Goal: Task Accomplishment & Management: Manage account settings

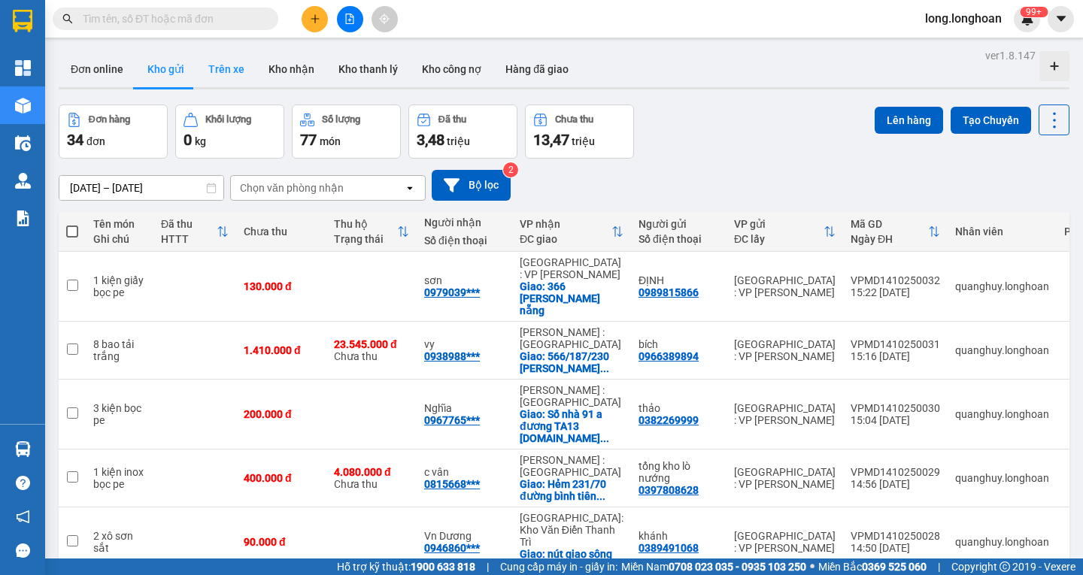
click at [232, 65] on button "Trên xe" at bounding box center [226, 69] width 60 height 36
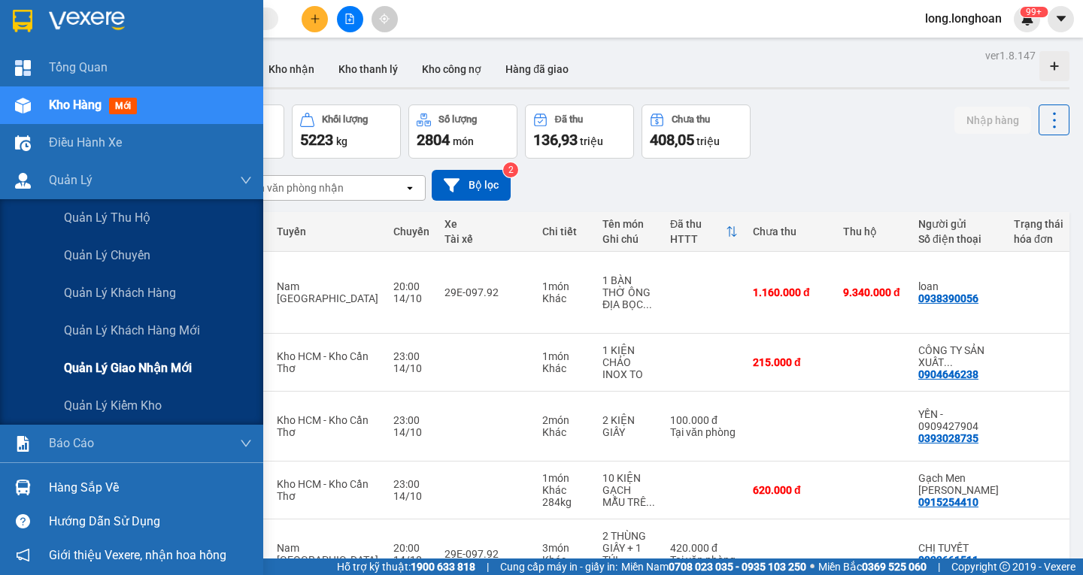
click at [117, 377] on span "Quản lý giao nhận mới" at bounding box center [128, 368] width 128 height 19
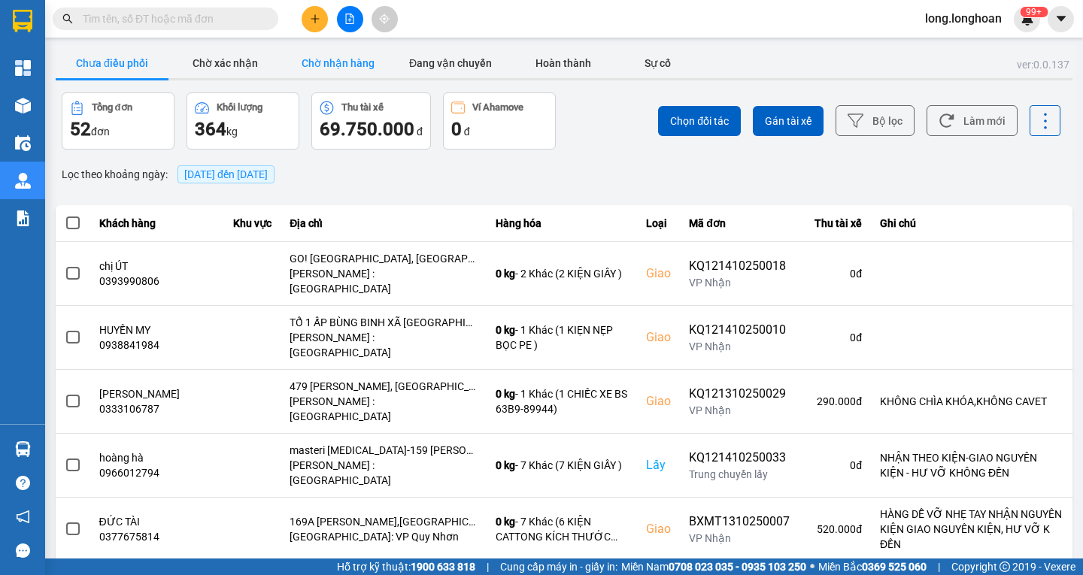
click at [325, 65] on button "Chờ nhận hàng" at bounding box center [337, 63] width 113 height 30
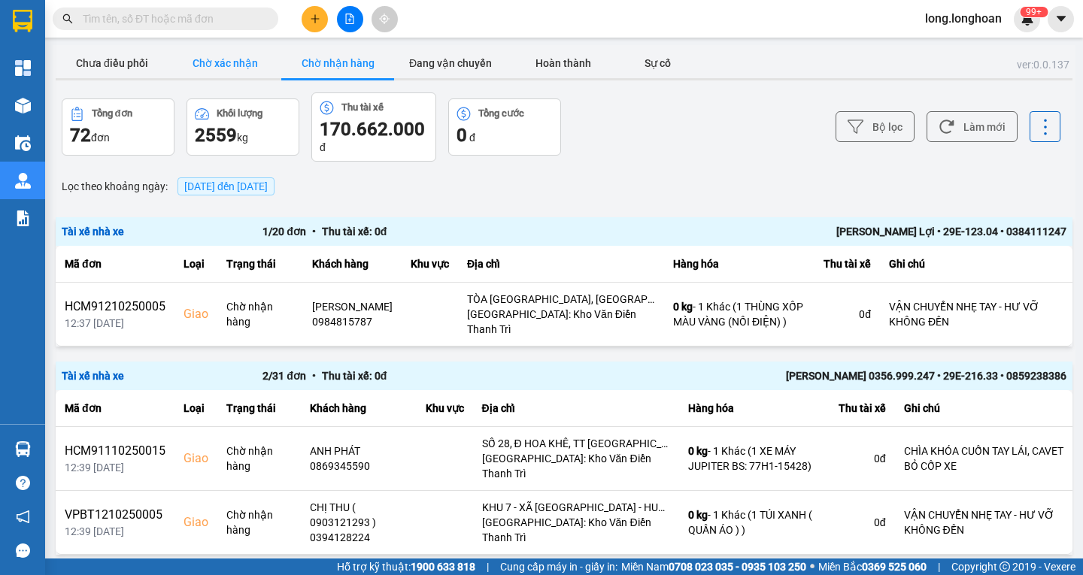
click at [263, 62] on button "Chờ xác nhận" at bounding box center [224, 63] width 113 height 30
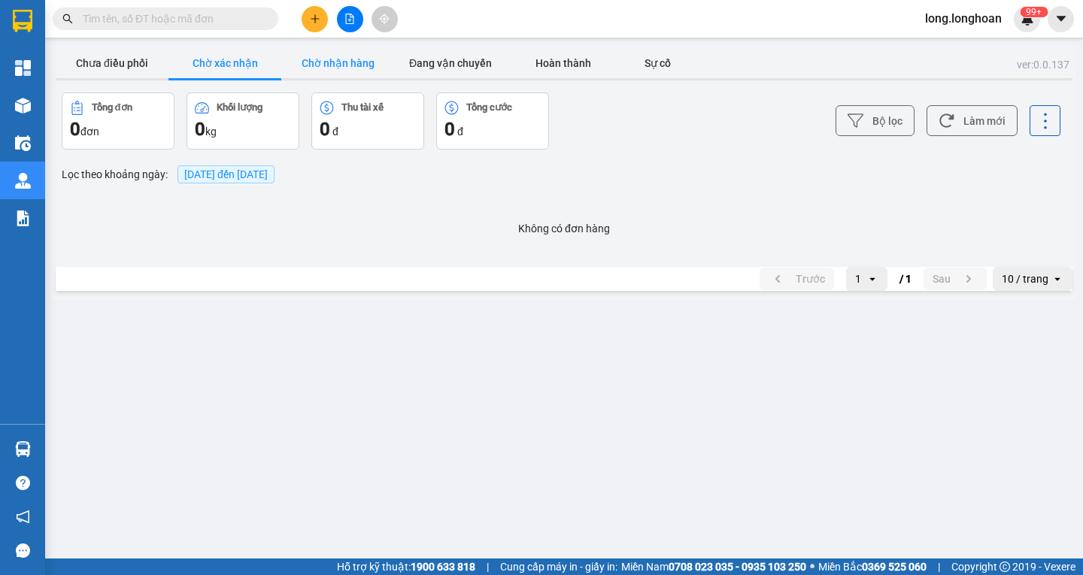
click at [316, 65] on button "Chờ nhận hàng" at bounding box center [337, 63] width 113 height 30
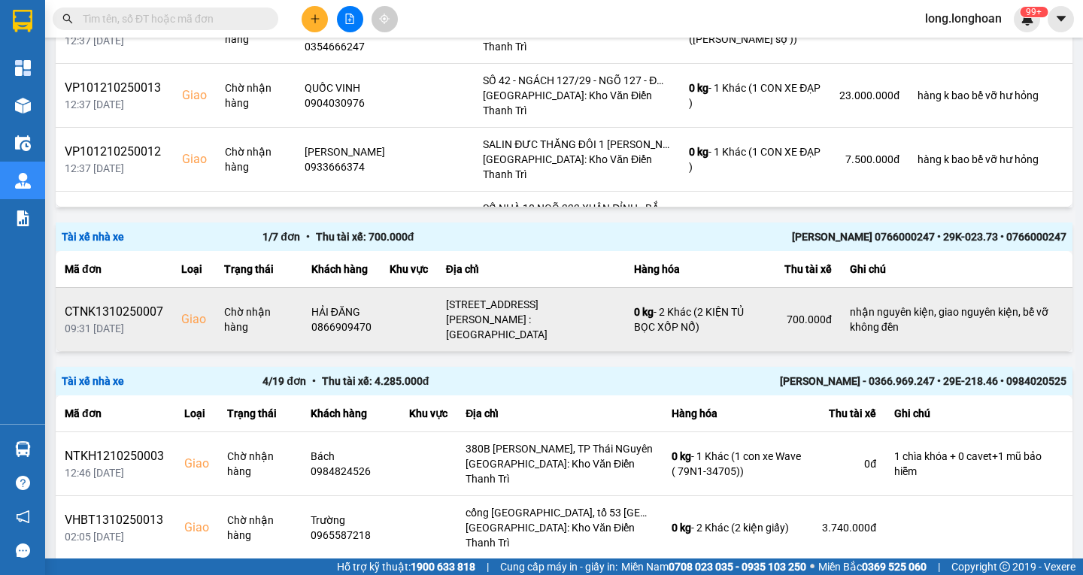
scroll to position [2194, 0]
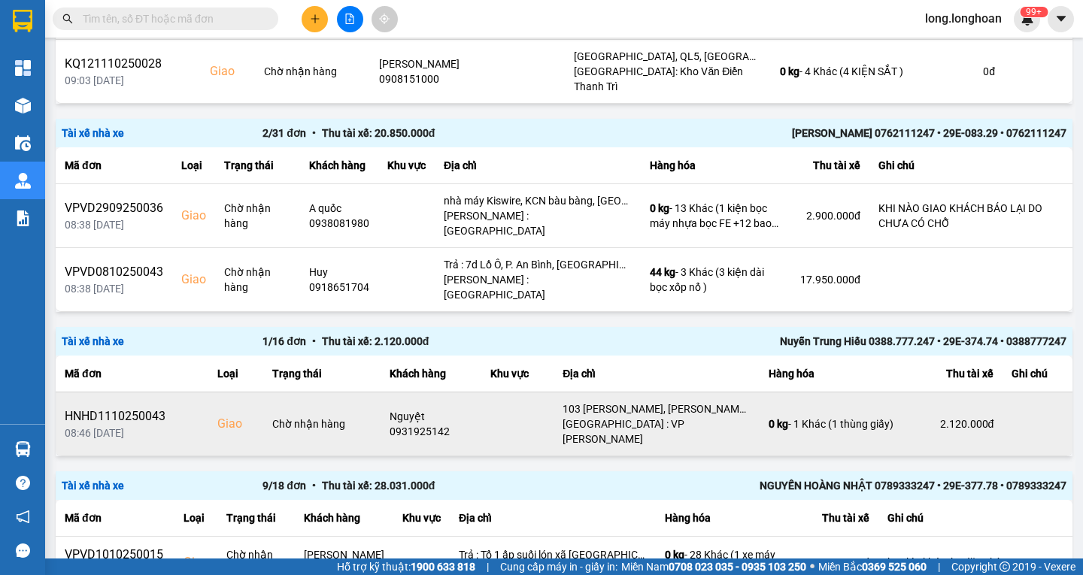
scroll to position [1128, 0]
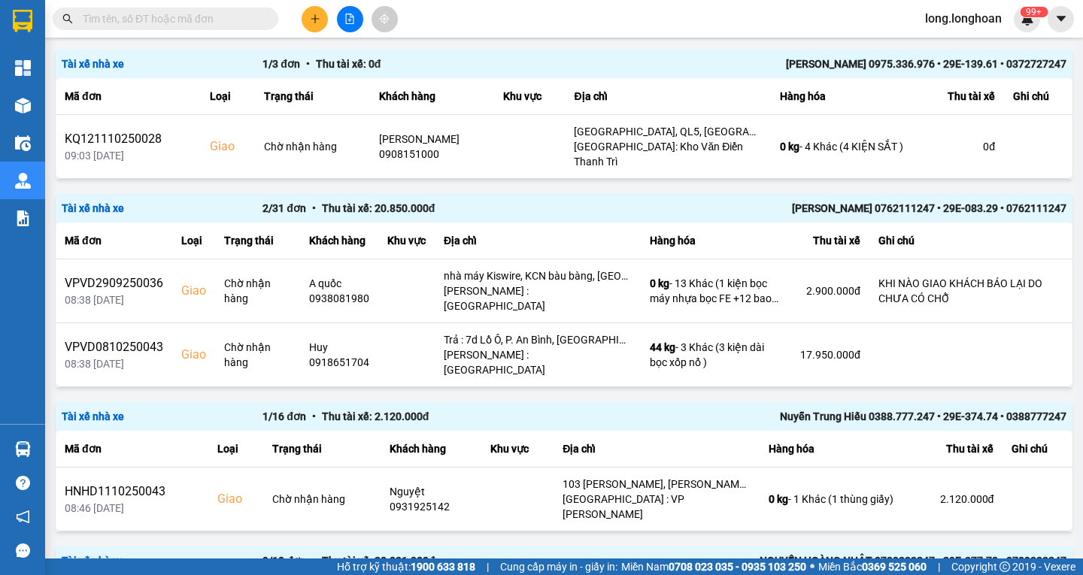
click at [447, 200] on div "2 / 31 đơn • Thu tài xế: 20.850.000 đ" at bounding box center [462, 208] width 401 height 17
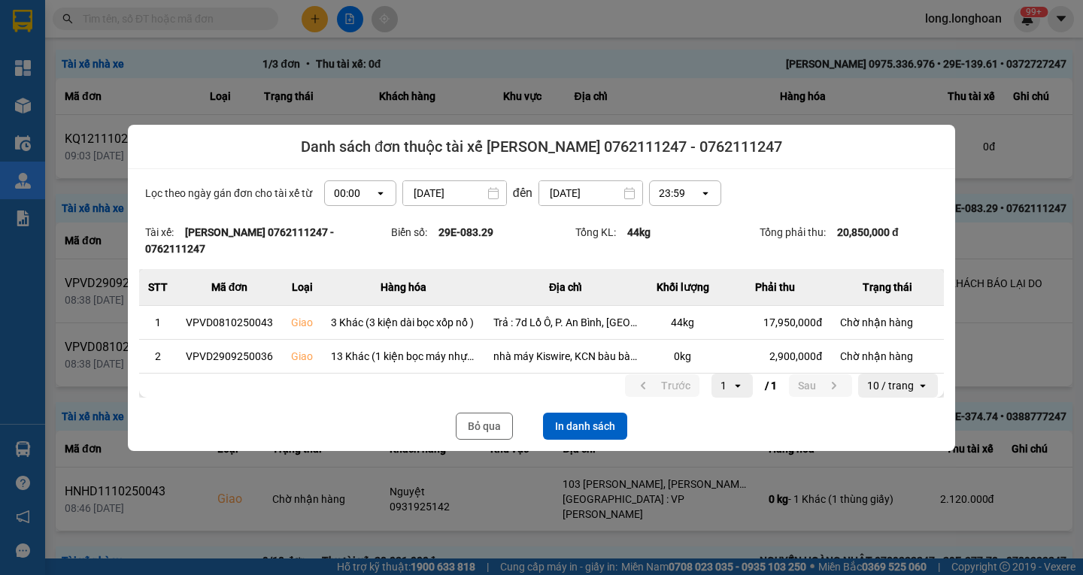
click at [653, 79] on div at bounding box center [541, 287] width 1083 height 575
click at [496, 426] on button "Bỏ qua" at bounding box center [484, 426] width 57 height 27
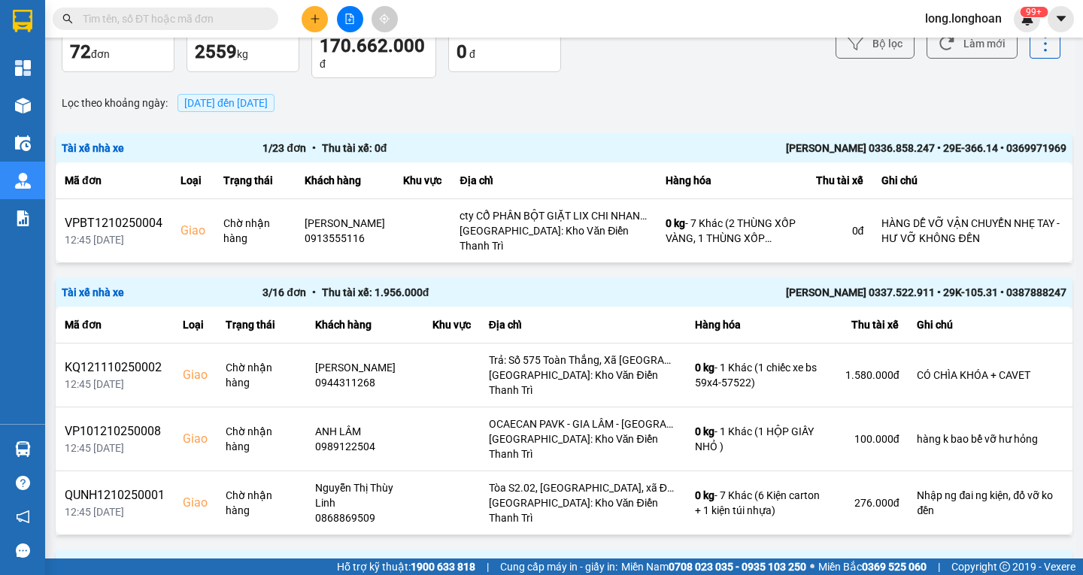
scroll to position [0, 0]
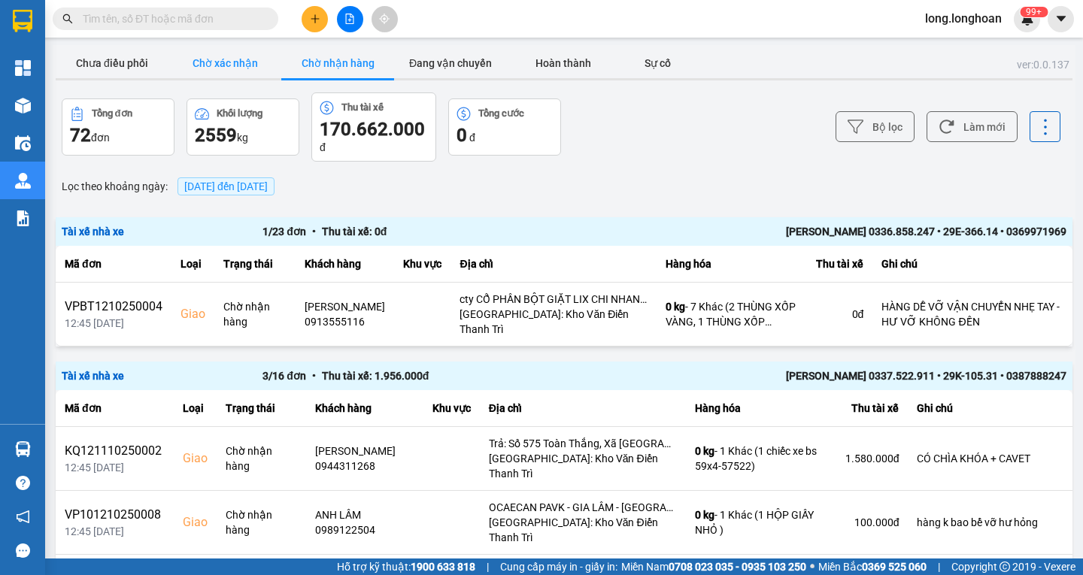
click at [222, 68] on button "Chờ xác nhận" at bounding box center [224, 63] width 113 height 30
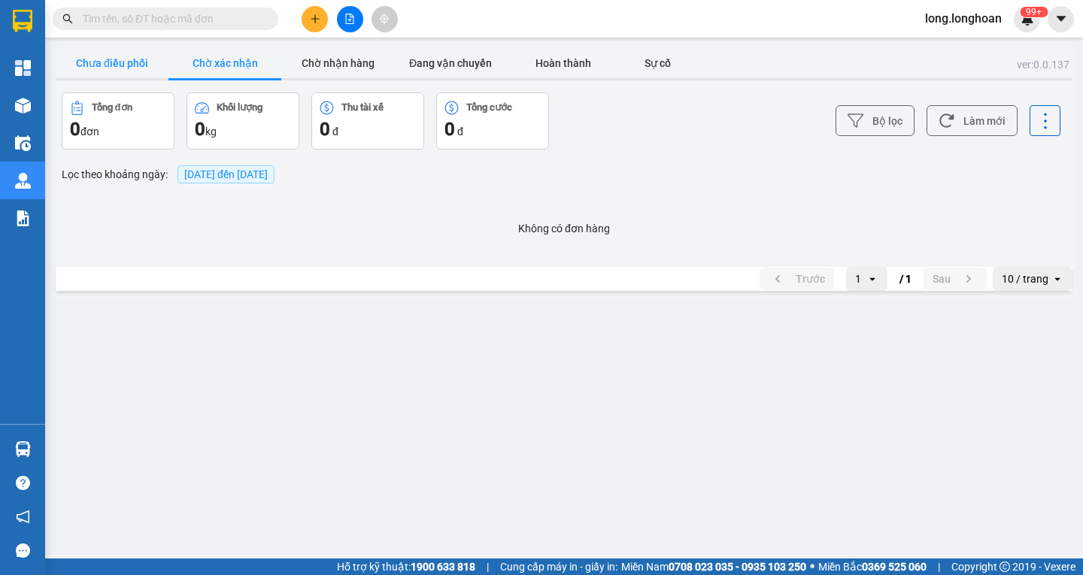
click at [156, 65] on button "Chưa điều phối" at bounding box center [112, 63] width 113 height 30
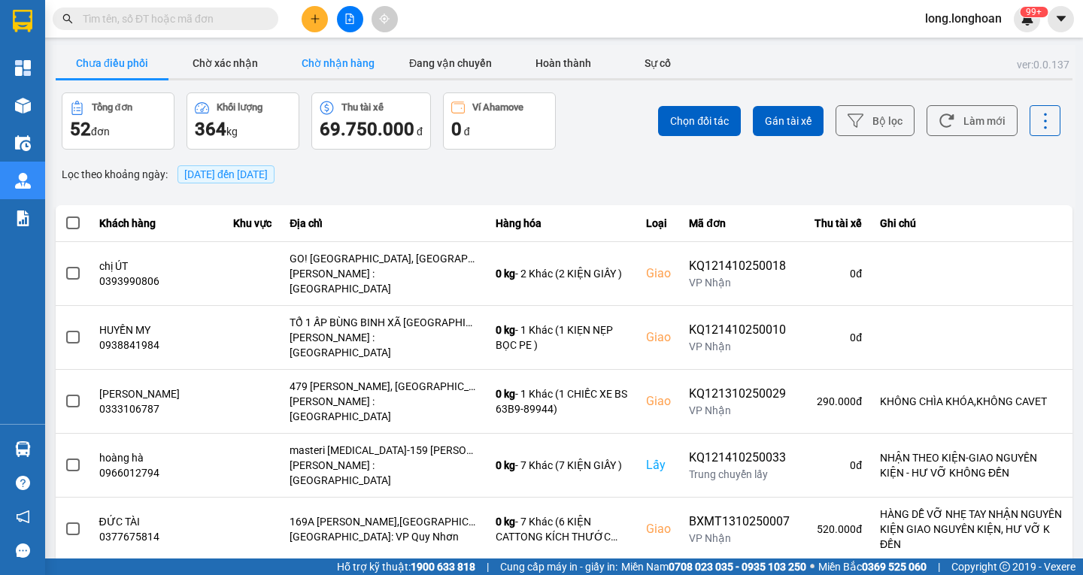
click at [334, 72] on button "Chờ nhận hàng" at bounding box center [337, 63] width 113 height 30
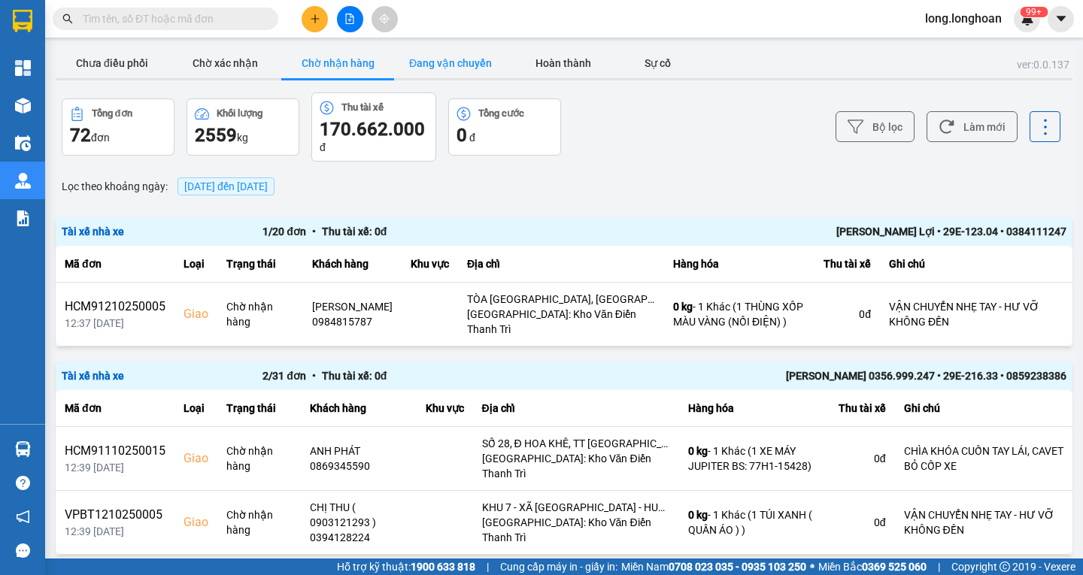
click at [425, 71] on button "Đang vận chuyển" at bounding box center [450, 63] width 113 height 30
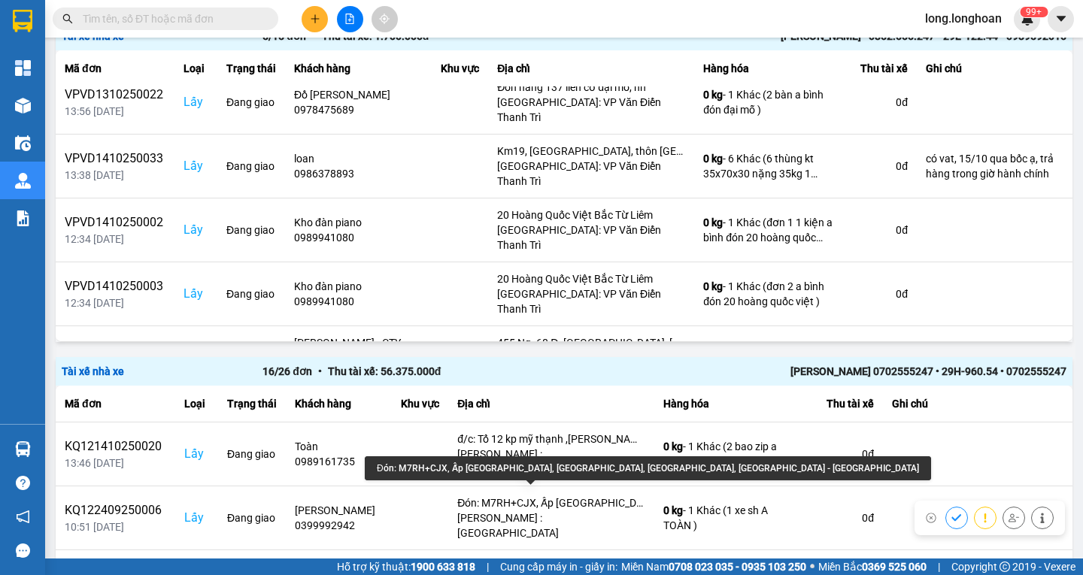
scroll to position [2180, 0]
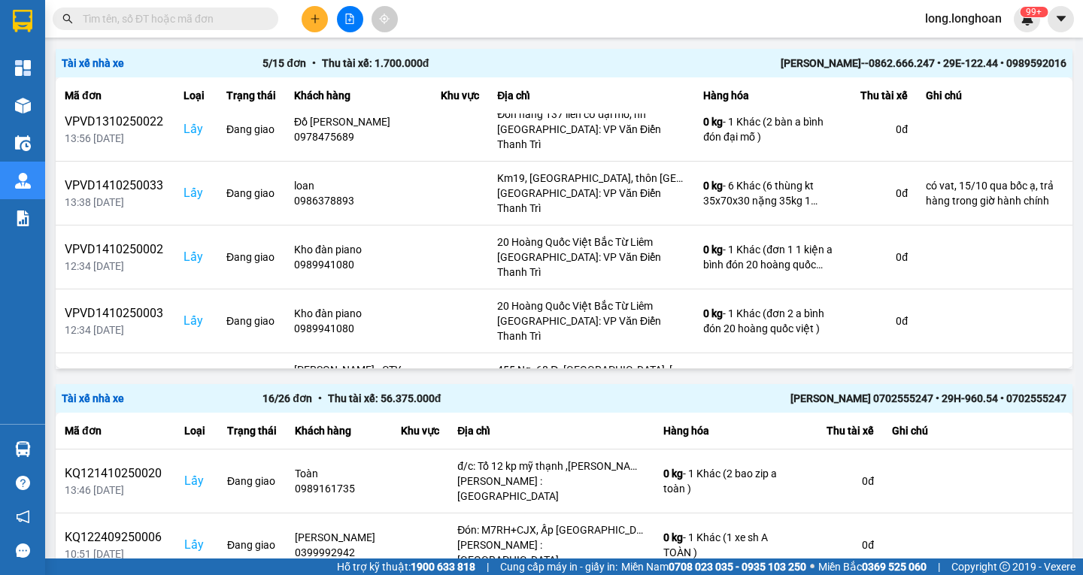
click at [392, 398] on div "16 / 26 đơn • Thu tài xế: 56.375.000 đ" at bounding box center [462, 398] width 401 height 17
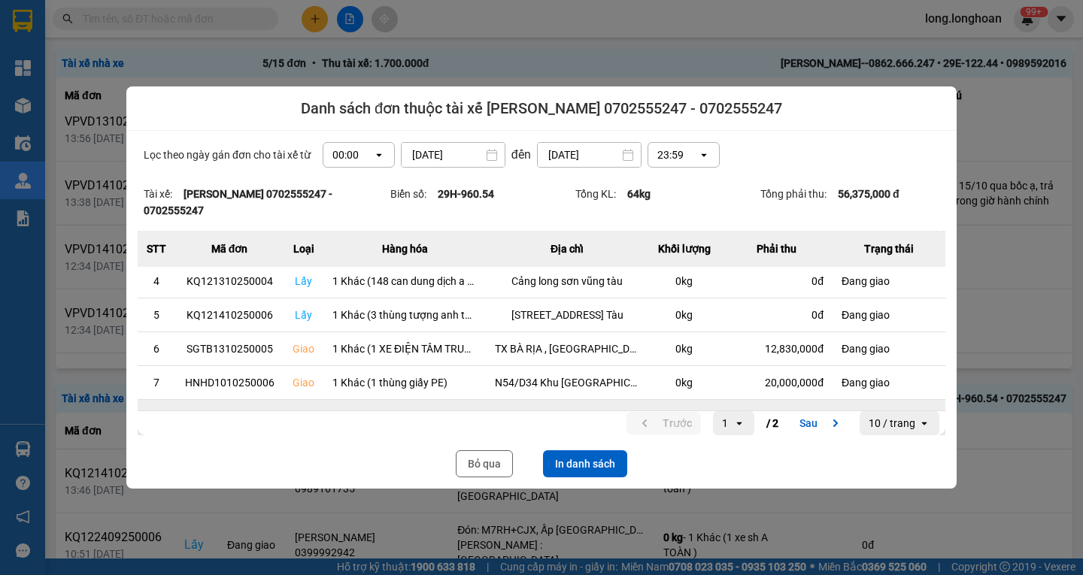
scroll to position [195, 0]
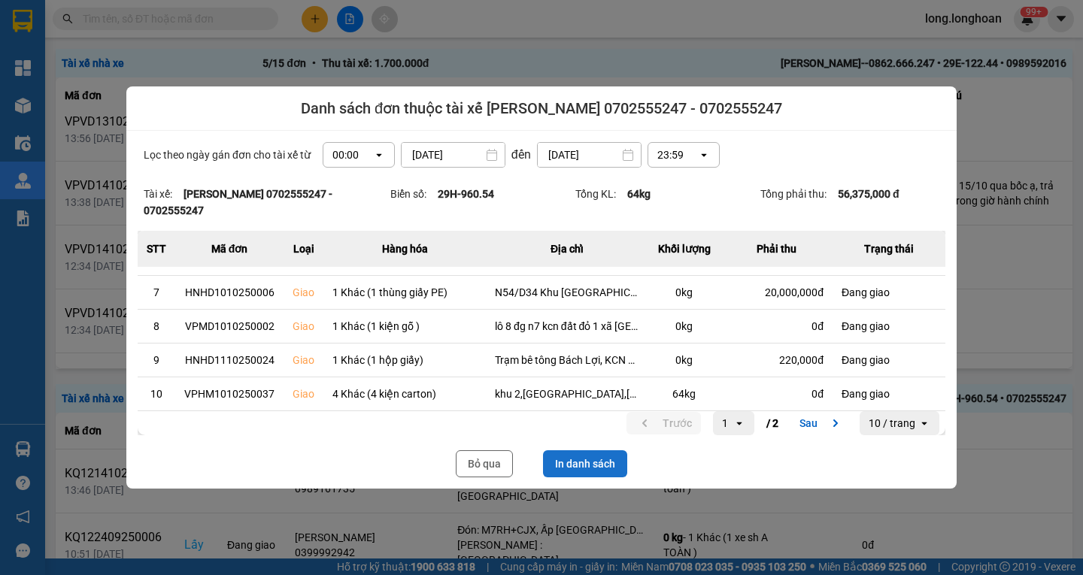
click at [578, 456] on button "In danh sách" at bounding box center [585, 463] width 84 height 27
click at [601, 463] on button "In danh sách" at bounding box center [585, 463] width 84 height 27
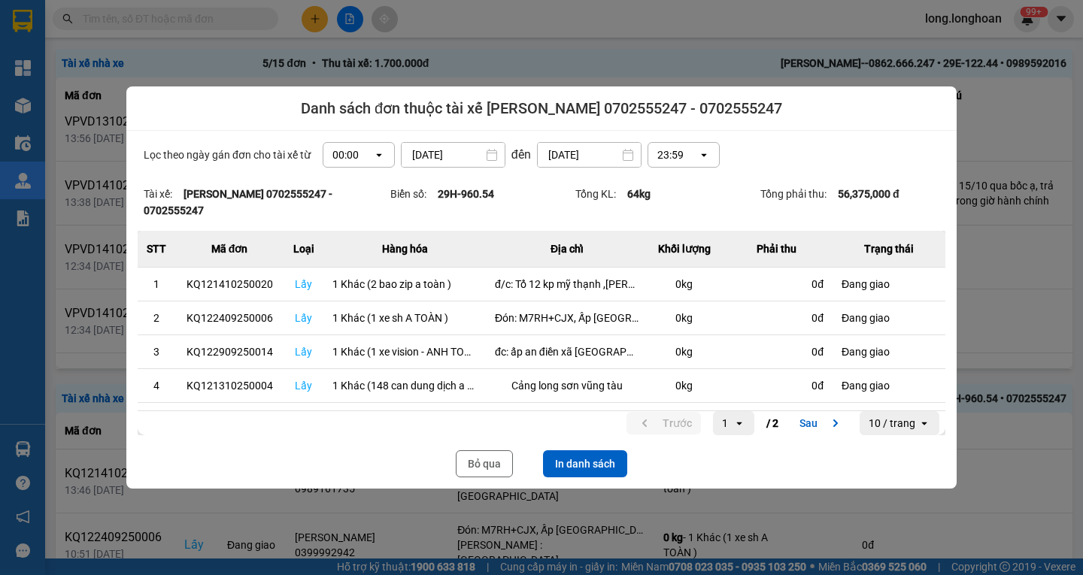
scroll to position [0, 0]
